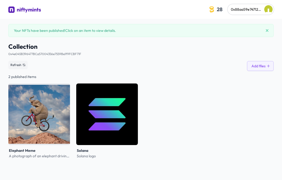
click at [266, 68] on button "Add files" at bounding box center [260, 66] width 27 height 10
click at [269, 25] on div "Your NFTs have been published! Click on an item to view details." at bounding box center [140, 30] width 265 height 13
click at [267, 33] on button at bounding box center [267, 30] width 6 height 6
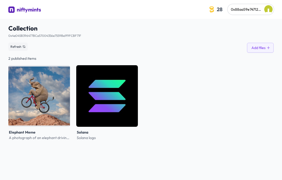
click at [259, 11] on span "0x88aa59e747120fd524dd1de75e15e6d260c7a58d" at bounding box center [273, 9] width 84 height 5
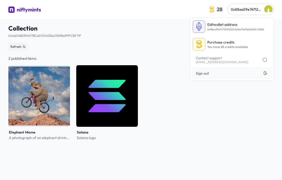
click at [250, 25] on p "Edit wallet address" at bounding box center [235, 24] width 57 height 5
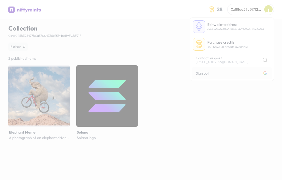
click at [256, 29] on div at bounding box center [141, 90] width 282 height 180
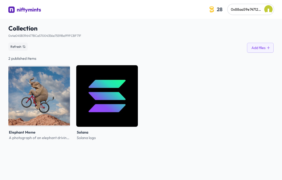
click at [262, 21] on div "Collection 0x4e045B396477BCa57004356e7559Be1f9FCBF71F See smart contract Refres…" at bounding box center [140, 82] width 265 height 127
click at [264, 11] on button "0x88aa59e747120fd524dd1de75e15e6d260c7a58d" at bounding box center [251, 9] width 46 height 10
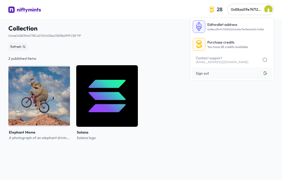
click at [260, 12] on button "0x88aa59e747120fd524dd1de75e15e6d260c7a58d" at bounding box center [251, 9] width 46 height 10
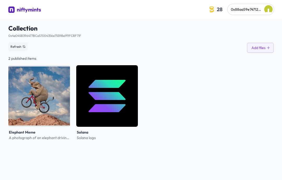
click at [38, 13] on div "niftymints" at bounding box center [29, 9] width 24 height 7
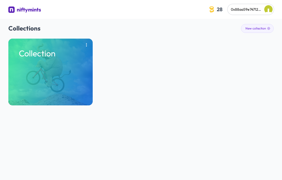
click at [265, 28] on button "New collection" at bounding box center [257, 28] width 33 height 9
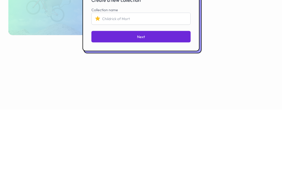
click at [261, 15] on div at bounding box center [141, 90] width 282 height 180
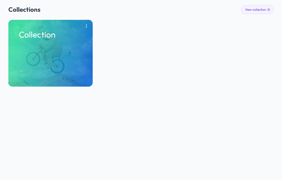
click at [265, 11] on button "New collection" at bounding box center [257, 9] width 33 height 9
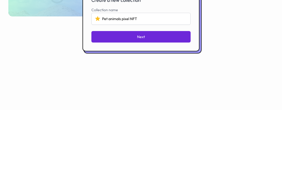
type input "Pet animals pixel NFT"
click at [167, 101] on button "Next" at bounding box center [140, 106] width 99 height 11
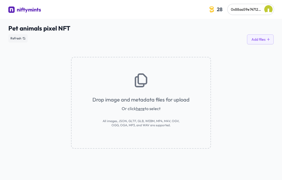
click at [144, 111] on link "here" at bounding box center [140, 108] width 9 height 5
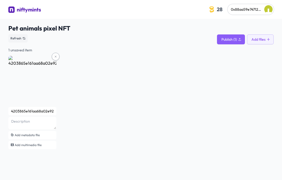
click at [50, 113] on input "4203865e161aa68a02e92d432cf35b1a" at bounding box center [32, 111] width 48 height 8
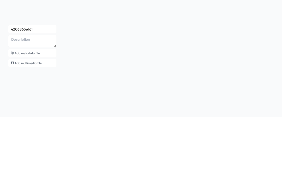
type input "4203865e16"
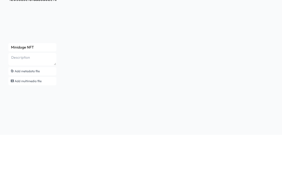
type input "Minidoge NFT"
click at [14, 98] on textarea at bounding box center [32, 104] width 48 height 13
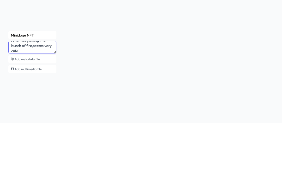
scroll to position [5, 0]
click at [33, 98] on textarea "A mini dog sitting in a bunch of fire,seems very cute." at bounding box center [32, 104] width 48 height 13
click at [50, 88] on input "Minidoge NFT" at bounding box center [32, 92] width 48 height 8
click at [35, 98] on textarea "A mini dog sitting in a bunch of fire, seems very cute." at bounding box center [32, 104] width 48 height 13
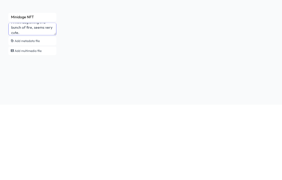
click at [36, 98] on textarea "A mini dog sitting in a bunch of fire, seems very cute." at bounding box center [32, 104] width 48 height 13
type textarea "A mini dog sitting in a bunch of fire,seems very cute."
click at [262, 38] on div "Minidoge NFT A mini dog sitting in a bunch of fire,seems very cute. Add metadat…" at bounding box center [140, 84] width 265 height 95
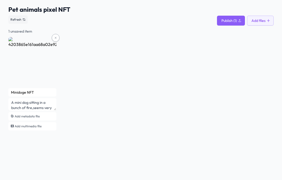
scroll to position [0, 0]
click at [228, 23] on span "Publish (1)" at bounding box center [229, 20] width 15 height 5
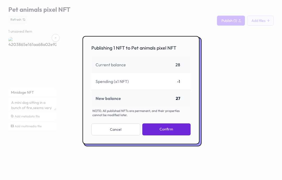
click at [179, 136] on button "Confirm" at bounding box center [166, 130] width 48 height 12
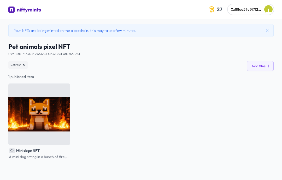
click at [231, 28] on div "Your NFTs are being minted on the blockchain, this may take a few minutes." at bounding box center [140, 30] width 265 height 13
click at [233, 31] on div "Your NFTs are being minted on the blockchain, this may take a few minutes." at bounding box center [140, 30] width 265 height 13
click at [54, 128] on img at bounding box center [39, 115] width 62 height 62
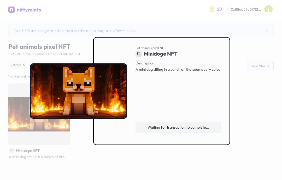
click at [281, 84] on div at bounding box center [141, 90] width 282 height 180
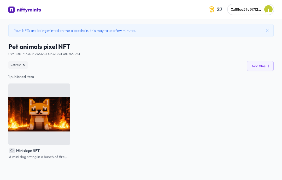
click at [252, 10] on span "0x88aa59e747120fd524dd1de75e15e6d260c7a58d" at bounding box center [273, 9] width 84 height 5
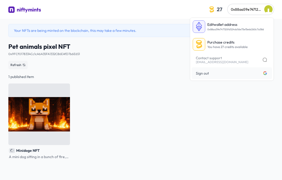
click at [249, 26] on p "Edit wallet address" at bounding box center [235, 24] width 57 height 5
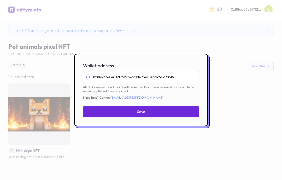
click at [33, 26] on div at bounding box center [141, 90] width 282 height 180
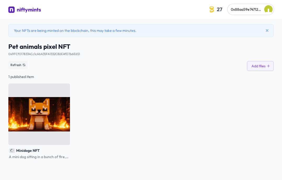
click at [33, 29] on div "Your NFTs are being minted on the blockchain, this may take a few minutes." at bounding box center [140, 30] width 265 height 13
click at [13, 7] on img at bounding box center [11, 10] width 6 height 6
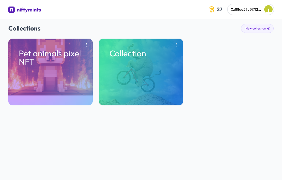
click at [37, 49] on div "Pet animals pixel NFT" at bounding box center [50, 72] width 84 height 67
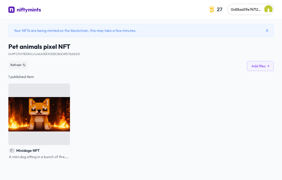
click at [25, 50] on span "0x9FCf0178334Cc1cA6A35FA1332C86EAfD7b6E651 See smart contract" at bounding box center [44, 53] width 72 height 8
click at [23, 54] on link "0x9FCf0178334Cc1cA6A35FA1332C86EAfD7b6E651" at bounding box center [44, 54] width 72 height 4
click at [65, 132] on img at bounding box center [39, 115] width 62 height 62
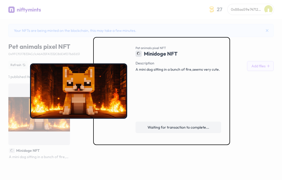
click at [204, 130] on span "Waiting for transaction to complete..." at bounding box center [179, 127] width 62 height 5
click at [249, 49] on div at bounding box center [141, 90] width 282 height 180
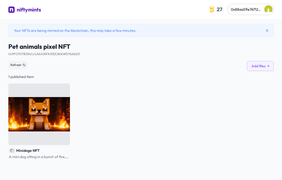
click at [256, 69] on button "Add files" at bounding box center [260, 66] width 27 height 10
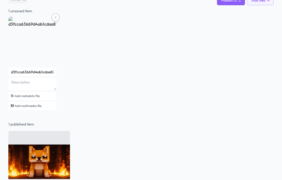
click at [45, 73] on input "d3fcca63669d4ab1cdaa87996c410ffc" at bounding box center [32, 72] width 48 height 8
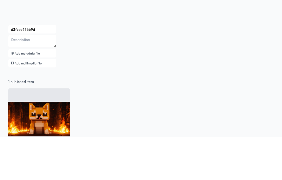
type input "d3fcca63669"
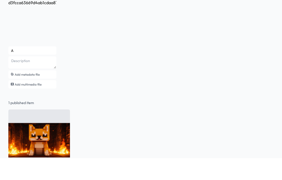
type input "A"
type input "Yellow Dog Meme"
click at [23, 78] on textarea at bounding box center [32, 84] width 48 height 13
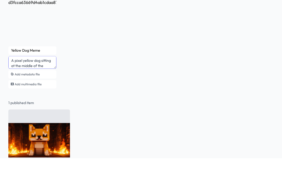
scroll to position [5, 0]
click at [42, 78] on textarea "A pixel yellow dog sitting at the middle of the orange background cute" at bounding box center [32, 84] width 48 height 13
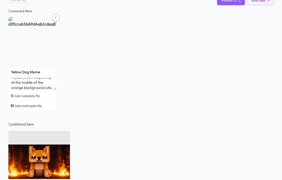
scroll to position [45, 0]
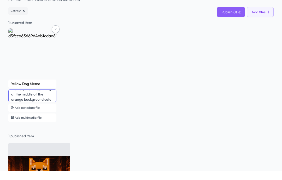
type textarea "A pixel yellow dog sitting at the middle of the orange background cute."
click at [235, 18] on span "Publish (1)" at bounding box center [229, 20] width 15 height 5
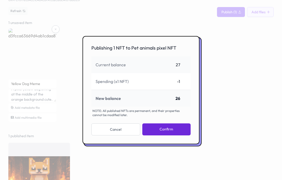
click at [180, 136] on button "Confirm" at bounding box center [166, 130] width 48 height 12
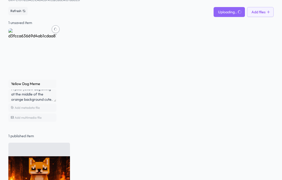
click at [267, 12] on icon at bounding box center [269, 12] width 4 height 4
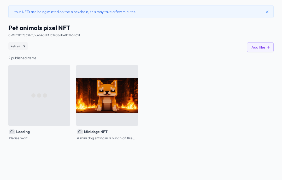
scroll to position [19, 0]
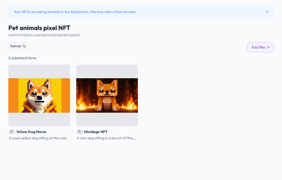
click at [265, 51] on button "Add files" at bounding box center [260, 47] width 27 height 10
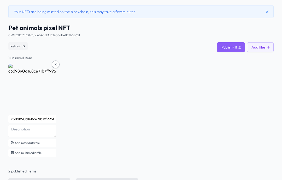
click at [55, 121] on input "c3d9890d168ce71b7ff995887781c0f1" at bounding box center [32, 119] width 48 height 8
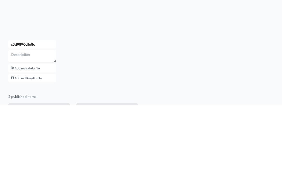
type input "c3d9890d168"
type input "Crying kitten"
click at [22, 125] on textarea at bounding box center [32, 131] width 48 height 13
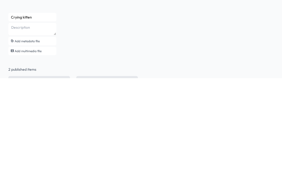
click at [38, 115] on input "Crying kitten" at bounding box center [32, 119] width 48 height 8
click at [17, 125] on textarea at bounding box center [32, 131] width 48 height 13
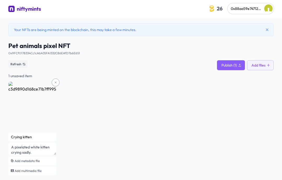
scroll to position [0, 0]
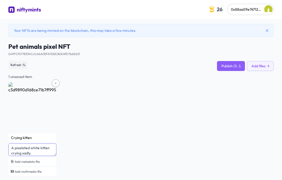
type textarea "A pixelated white kitten crying sadly."
click at [233, 67] on span "Publish (1)" at bounding box center [229, 65] width 15 height 5
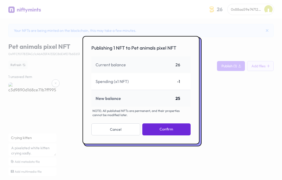
click at [177, 136] on button "Confirm" at bounding box center [166, 130] width 48 height 12
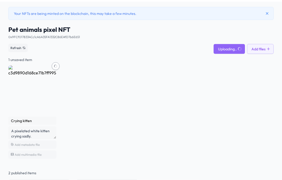
scroll to position [17, 0]
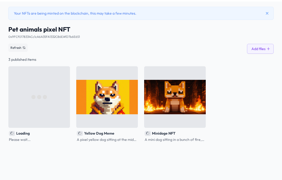
click at [266, 15] on icon at bounding box center [267, 13] width 4 height 4
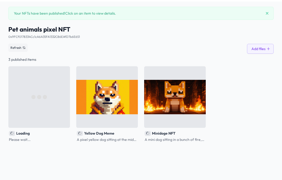
click at [265, 12] on icon at bounding box center [267, 13] width 4 height 4
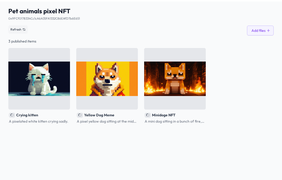
scroll to position [19, 0]
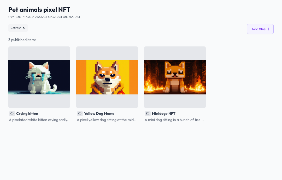
click at [191, 77] on img at bounding box center [175, 78] width 62 height 62
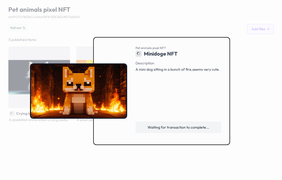
click at [245, 36] on div at bounding box center [141, 90] width 282 height 180
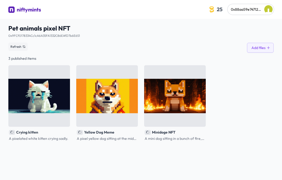
click at [268, 9] on img "button" at bounding box center [268, 9] width 8 height 8
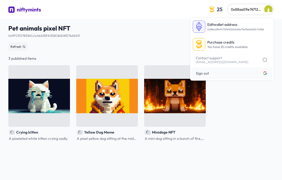
click at [22, 15] on link "niftymints" at bounding box center [24, 10] width 33 height 9
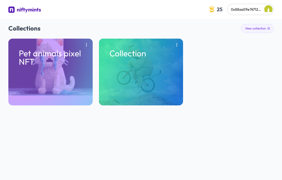
click at [19, 9] on div "niftymints" at bounding box center [29, 9] width 24 height 7
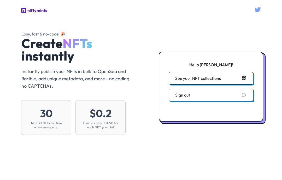
click at [166, 80] on div "Hello Lin! See your NFT collections Sign out" at bounding box center [211, 87] width 105 height 70
click at [235, 76] on button "See your NFT collections" at bounding box center [211, 78] width 85 height 13
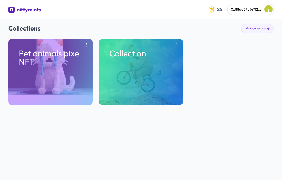
click at [164, 84] on div "Collection" at bounding box center [141, 72] width 84 height 67
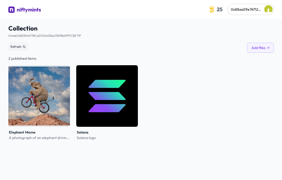
click at [42, 83] on img at bounding box center [39, 96] width 62 height 62
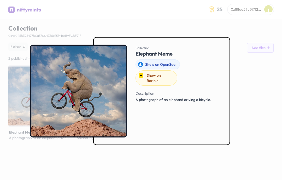
click at [253, 45] on div at bounding box center [141, 90] width 282 height 180
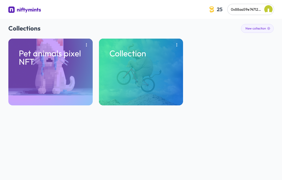
click at [45, 47] on div "Pet animals pixel NFT" at bounding box center [50, 72] width 84 height 67
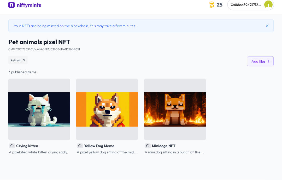
scroll to position [19, 0]
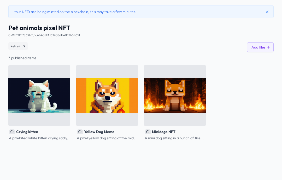
click at [26, 88] on img at bounding box center [39, 96] width 62 height 62
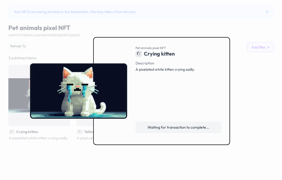
click at [32, 60] on h3 at bounding box center [78, 91] width 97 height 90
click at [56, 136] on h3 at bounding box center [78, 91] width 97 height 90
click at [30, 45] on div at bounding box center [141, 90] width 282 height 180
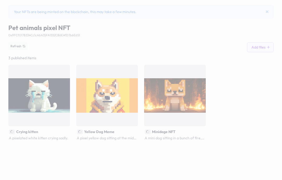
click at [46, 54] on div "Your NFTs are being minted on the blockchain, this may take a few minutes. Pet …" at bounding box center [140, 73] width 265 height 136
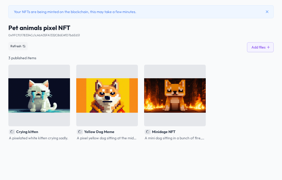
click at [165, 98] on img at bounding box center [175, 96] width 62 height 62
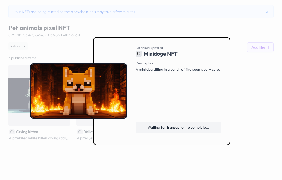
click at [62, 83] on img at bounding box center [78, 91] width 97 height 56
click at [38, 59] on h3 at bounding box center [78, 91] width 97 height 90
click at [37, 50] on div at bounding box center [141, 90] width 282 height 180
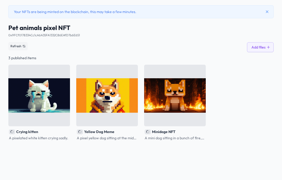
click at [195, 87] on img at bounding box center [175, 96] width 62 height 62
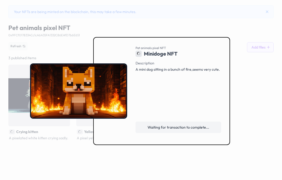
click at [253, 40] on div at bounding box center [141, 90] width 282 height 180
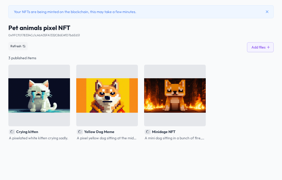
click at [120, 112] on img at bounding box center [107, 96] width 62 height 62
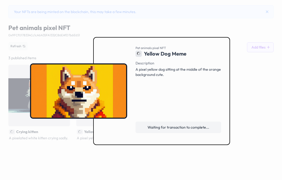
click at [259, 43] on div at bounding box center [141, 90] width 282 height 180
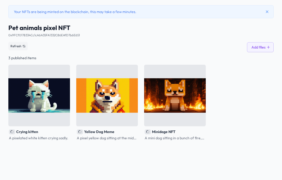
click at [24, 45] on icon at bounding box center [23, 46] width 3 height 3
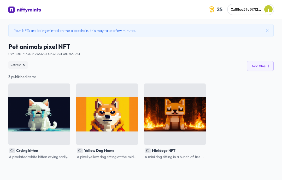
scroll to position [19, 0]
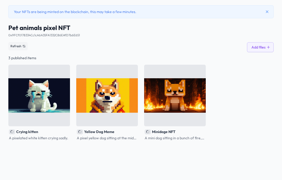
click at [171, 104] on img at bounding box center [175, 96] width 62 height 62
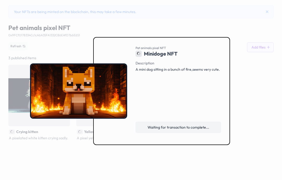
click at [183, 133] on link "Waiting for transaction to complete..." at bounding box center [179, 127] width 86 height 11
click at [195, 130] on span "Waiting for transaction to complete..." at bounding box center [179, 127] width 62 height 5
click at [259, 35] on div at bounding box center [141, 90] width 282 height 180
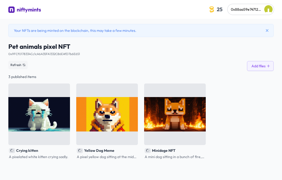
click at [269, 70] on button "Add files" at bounding box center [260, 66] width 27 height 10
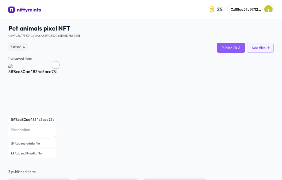
click at [32, 123] on input "5ff8ca80ad4834c5ace75b2bbe276fa6" at bounding box center [32, 119] width 48 height 8
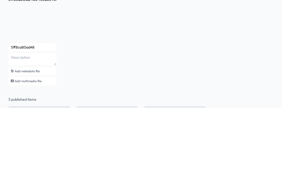
type input "5ff8ca80ad4"
type input "Woman yelling at a cat"
click at [14, 125] on textarea at bounding box center [32, 131] width 48 height 13
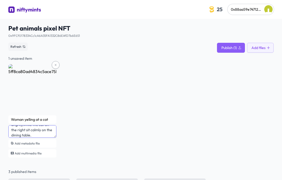
type textarea "On the left is a blonde woman pointing angrily,while the cat on the right sit c…"
click at [230, 49] on span "Publish (1)" at bounding box center [229, 47] width 15 height 5
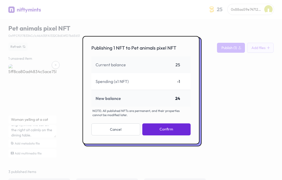
click at [182, 136] on button "Confirm" at bounding box center [166, 130] width 48 height 12
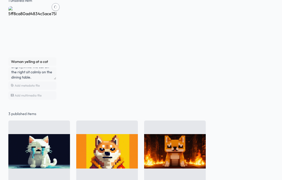
scroll to position [19, 0]
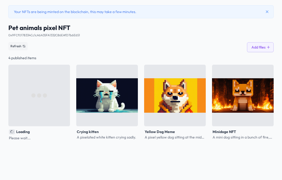
click at [132, 93] on img at bounding box center [107, 96] width 62 height 62
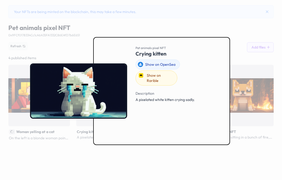
click at [205, 11] on div at bounding box center [141, 90] width 282 height 180
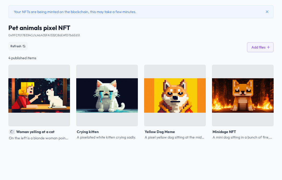
click at [183, 83] on img at bounding box center [175, 96] width 62 height 62
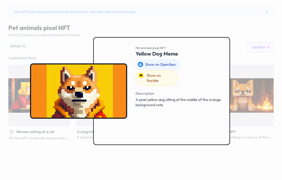
click at [186, 4] on div at bounding box center [141, 90] width 282 height 180
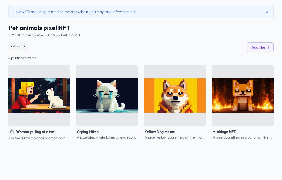
click at [60, 94] on img at bounding box center [39, 96] width 62 height 62
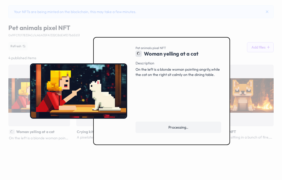
click at [204, 10] on div at bounding box center [141, 90] width 282 height 180
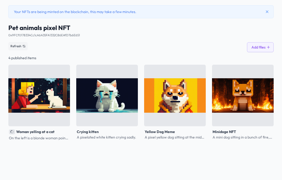
click at [266, 43] on button "Add files" at bounding box center [260, 47] width 27 height 10
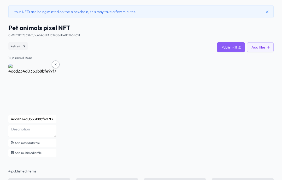
click at [55, 121] on input "4acd234d0333b8bfe97f730328fbbe27" at bounding box center [32, 119] width 48 height 8
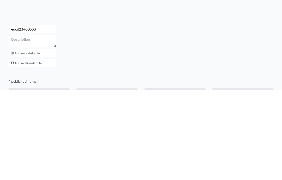
type input "4acd234d033"
type input "Monkey puppet"
click at [12, 125] on textarea at bounding box center [32, 131] width 48 height 13
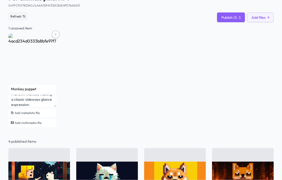
scroll to position [44, 0]
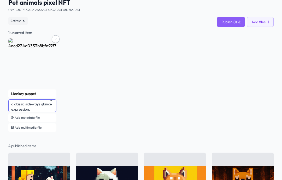
type textarea "A brown monkey making a classic sideways glance expression."
click at [232, 19] on button "Publish (1)" at bounding box center [231, 22] width 28 height 10
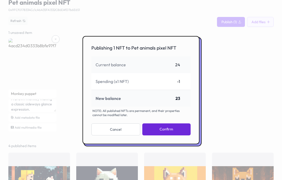
click at [181, 136] on button "Confirm" at bounding box center [166, 130] width 48 height 12
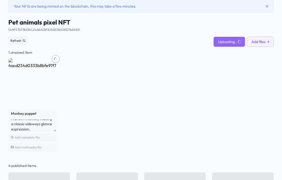
scroll to position [19, 0]
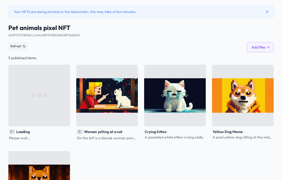
click at [259, 49] on button "Add files" at bounding box center [260, 47] width 27 height 10
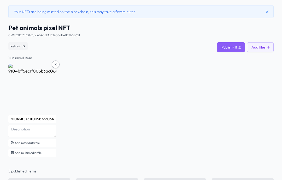
click at [52, 122] on input "9104bff5ec1f005b3ac06409394f4e9a" at bounding box center [32, 119] width 48 height 8
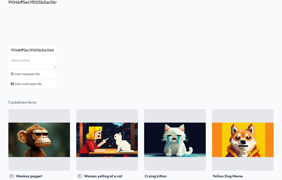
scroll to position [87, 0]
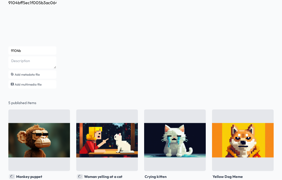
type input "9104"
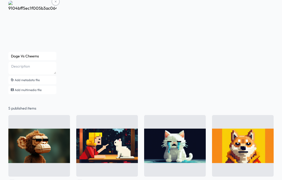
type input "Doge Vs Cheems"
click at [19, 71] on textarea at bounding box center [32, 68] width 48 height 13
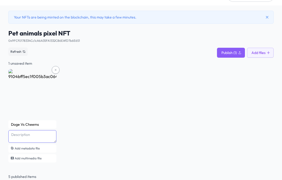
type textarea "H"
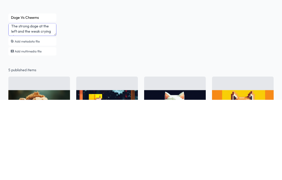
scroll to position [5, 0]
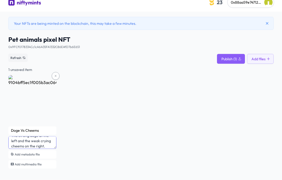
type textarea "The strong doge at the left and the weak crying cheems on the right."
click at [235, 61] on button "Publish (1)" at bounding box center [231, 59] width 28 height 10
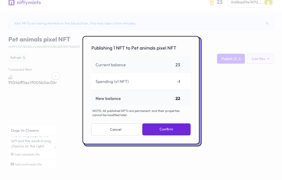
click at [180, 136] on button "Confirm" at bounding box center [166, 130] width 48 height 12
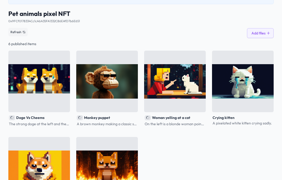
scroll to position [54, 0]
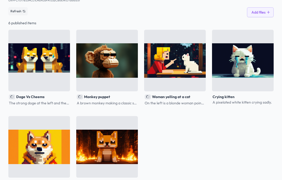
click at [183, 74] on img at bounding box center [175, 61] width 62 height 62
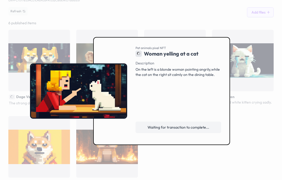
click at [202, 130] on span "Waiting for transaction to complete..." at bounding box center [179, 127] width 62 height 5
click at [251, 27] on div at bounding box center [141, 90] width 282 height 180
